Goal: Transaction & Acquisition: Book appointment/travel/reservation

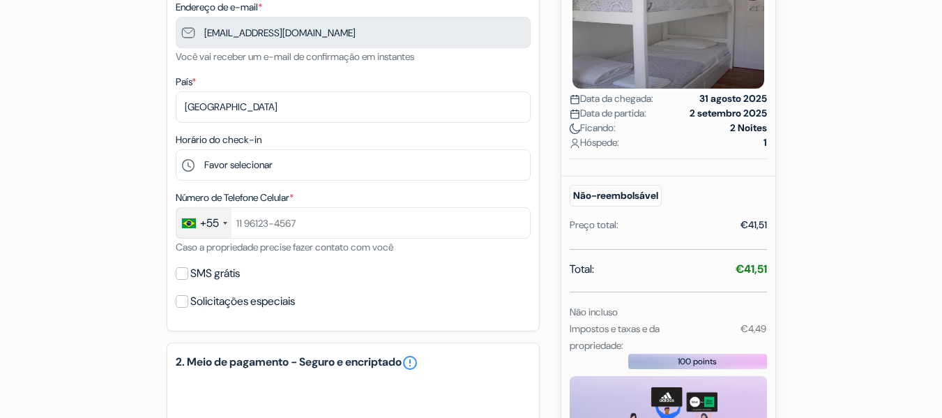
scroll to position [304, 0]
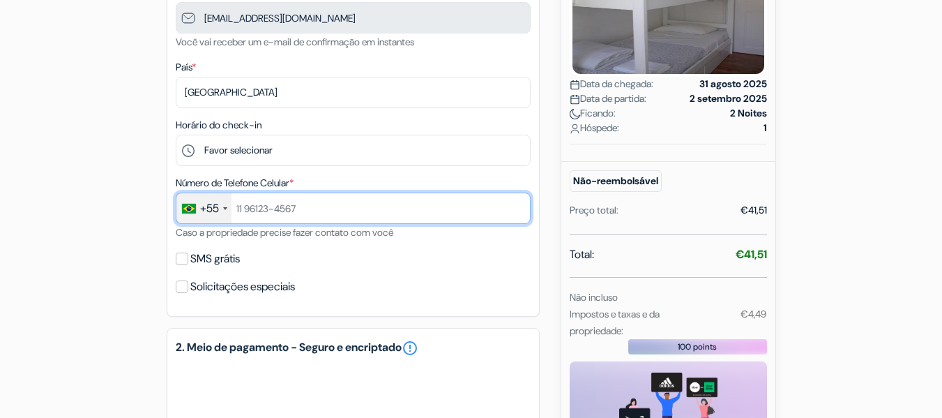
click at [276, 204] on input "text" at bounding box center [353, 208] width 355 height 31
type input "43996903145"
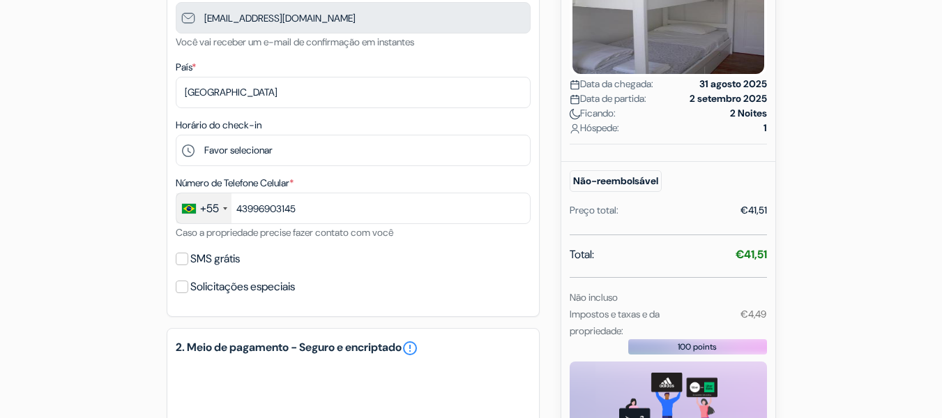
click at [72, 224] on form "Check-out: add_box Albergue WW & Suites [STREET_ADDRESS][PERSON_NAME] no_plan" at bounding box center [471, 155] width 942 height 813
click at [184, 255] on input "SMS grátis" at bounding box center [182, 259] width 13 height 13
checkbox input "true"
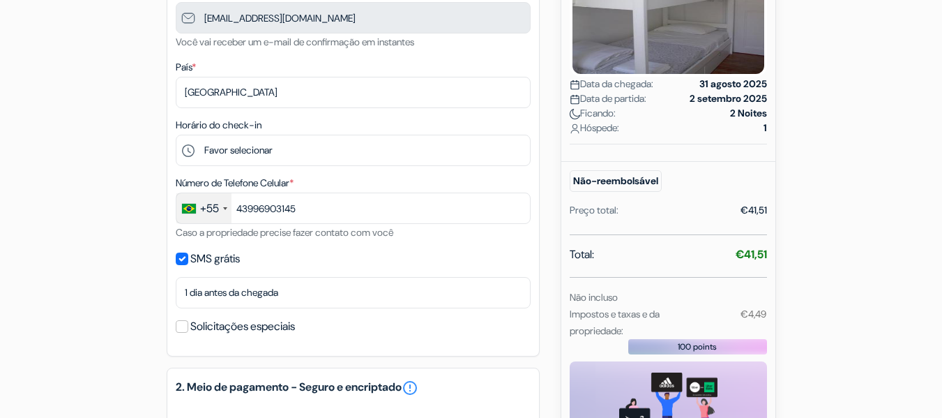
click at [100, 251] on div "add_box Albergue WW & Suites [STREET_ADDRESS][PERSON_NAME] Dados da propriedade…" at bounding box center [471, 230] width 795 height 814
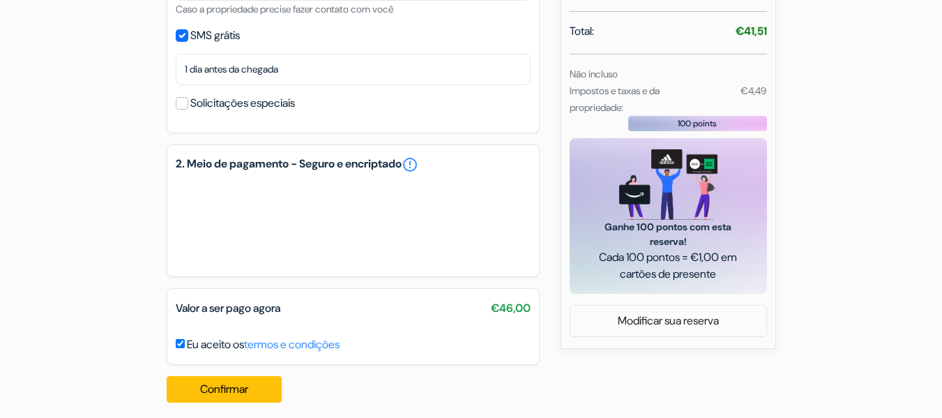
scroll to position [537, 0]
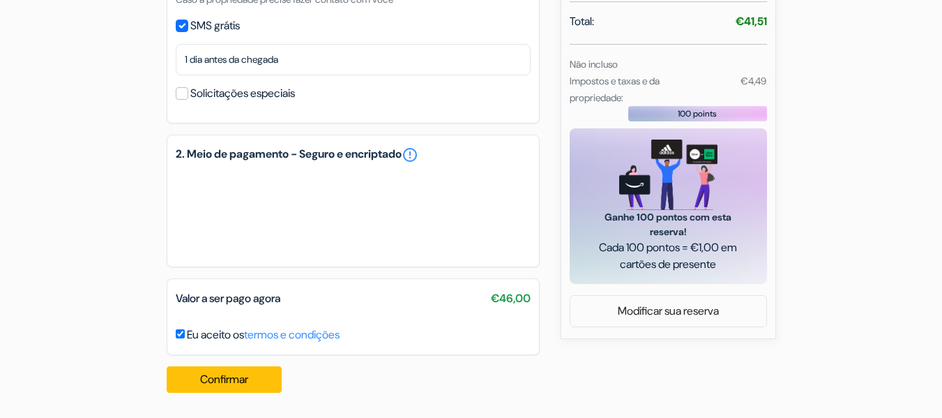
click at [234, 387] on button "Confirmar Loading..." at bounding box center [225, 379] width 116 height 27
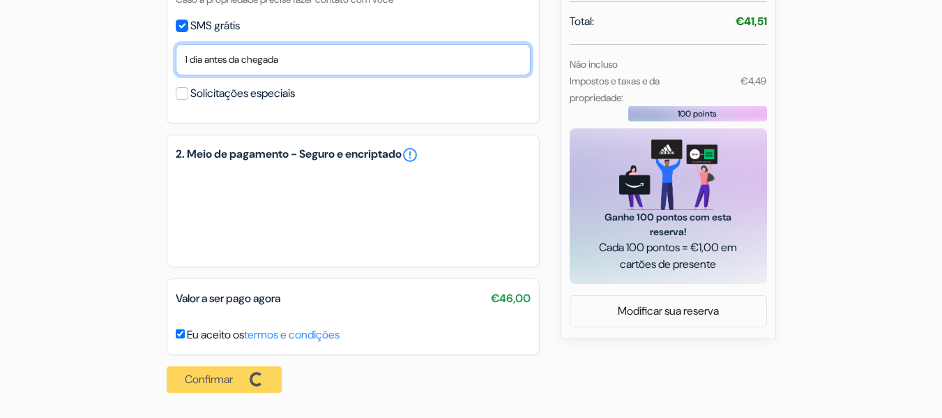
click at [259, 63] on select "Não, obrigado Enviar agora Dia da chegada 1 dia antes da chegada 2 dias antes d…" at bounding box center [353, 59] width 355 height 31
click at [258, 67] on select "Não, obrigado Enviar agora Dia da chegada 1 dia antes da chegada 2 dias antes d…" at bounding box center [353, 59] width 355 height 31
select select "0"
click at [176, 44] on select "Não, obrigado Enviar agora Dia da chegada 1 dia antes da chegada 2 dias antes d…" at bounding box center [353, 59] width 355 height 31
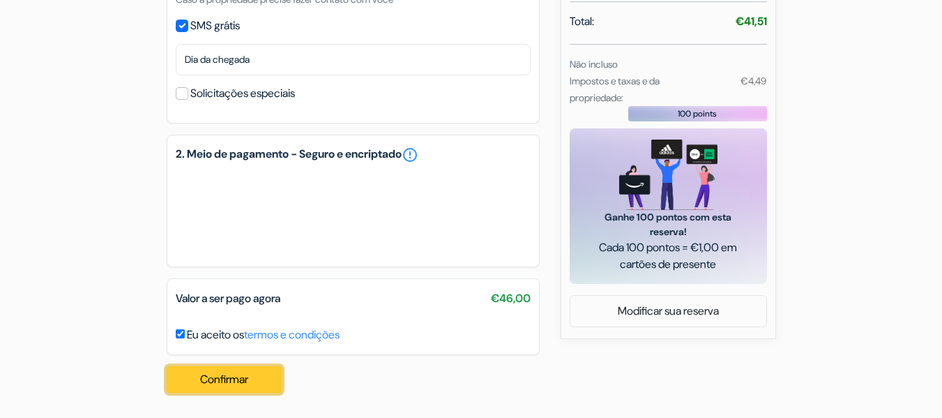
click at [214, 378] on button "Confirmar Loading..." at bounding box center [225, 379] width 116 height 27
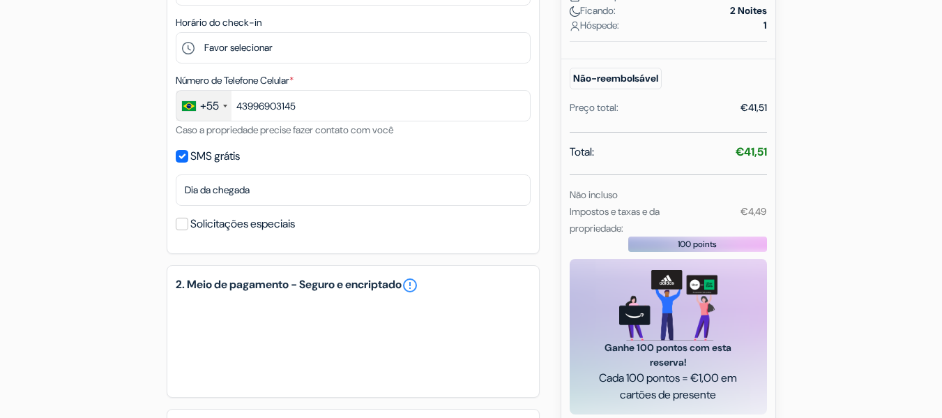
scroll to position [517, 0]
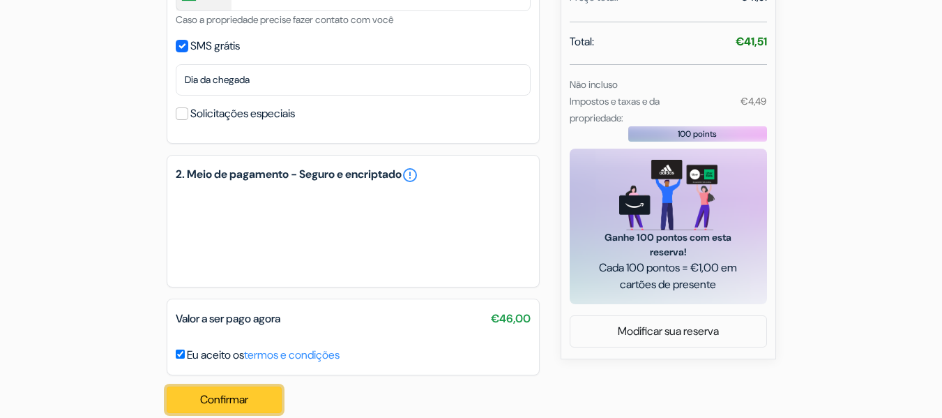
click at [259, 399] on button "Confirmar Loading..." at bounding box center [225, 399] width 116 height 27
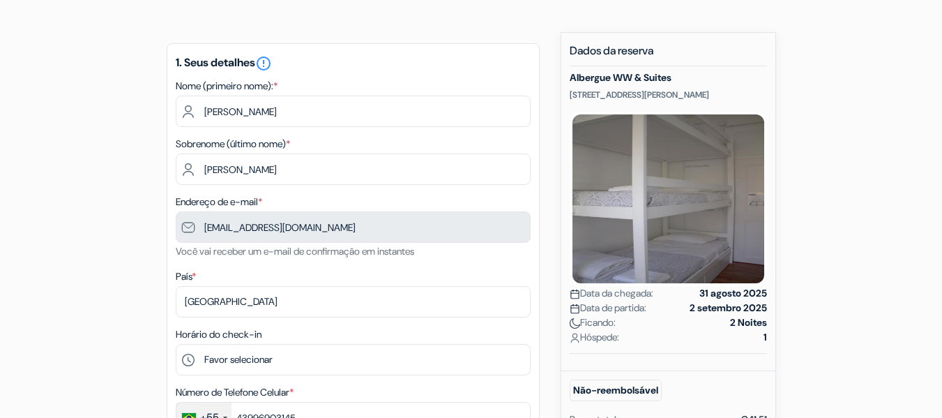
scroll to position [0, 0]
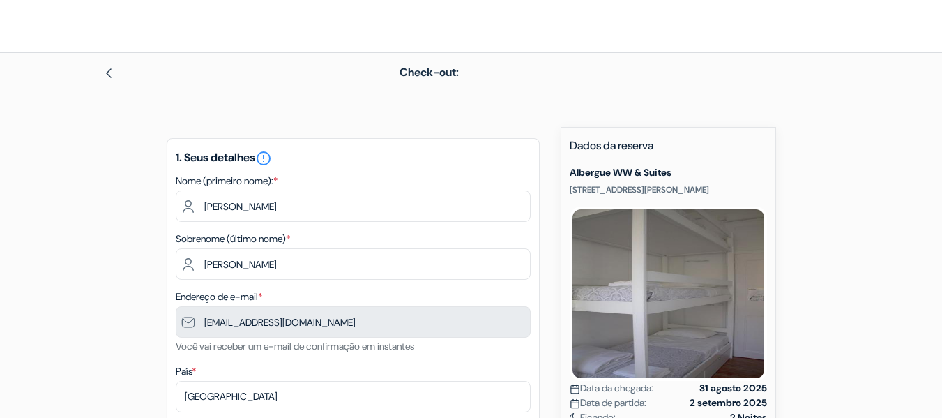
click at [105, 73] on img at bounding box center [108, 73] width 11 height 11
